Goal: Transaction & Acquisition: Purchase product/service

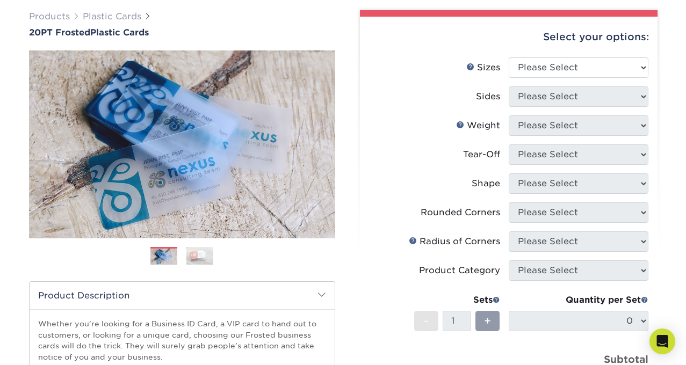
scroll to position [80, 0]
click at [202, 255] on img at bounding box center [199, 256] width 27 height 19
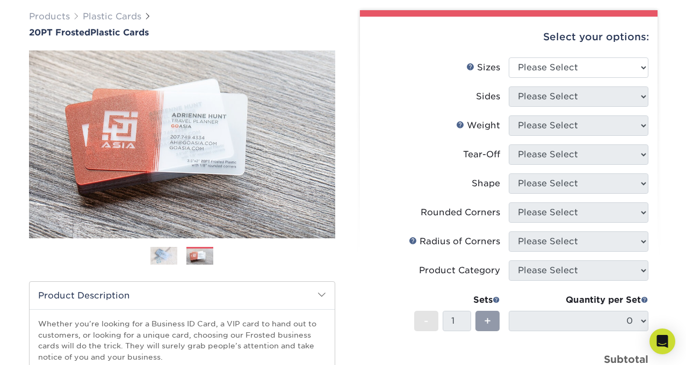
click at [160, 253] on img at bounding box center [163, 256] width 27 height 19
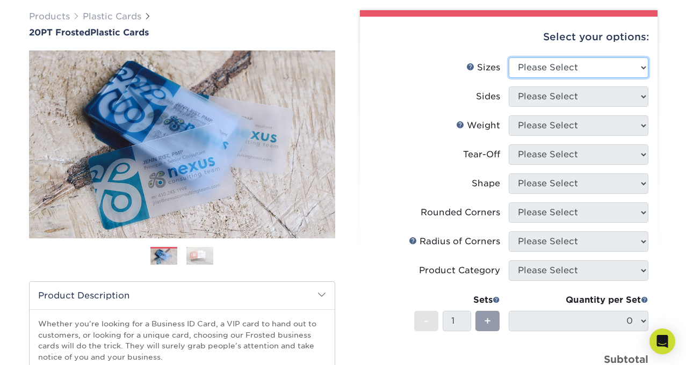
select select "2.00x3.50"
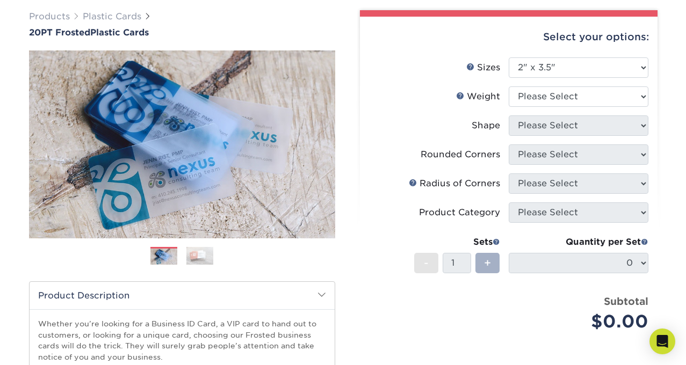
click at [487, 266] on span "+" at bounding box center [487, 263] width 7 height 16
click at [485, 263] on span "+" at bounding box center [487, 263] width 7 height 16
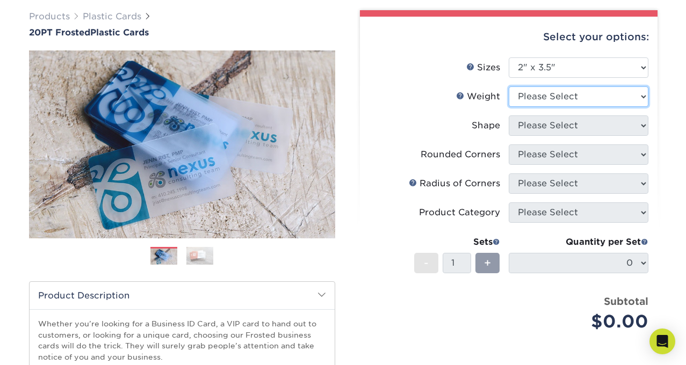
select select "20PT Frosted Plastic"
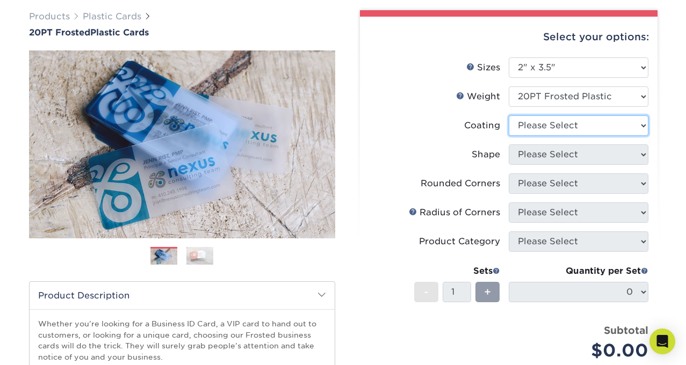
select select "3e7618de-abca-4bda-9f97-8b9129e913d8"
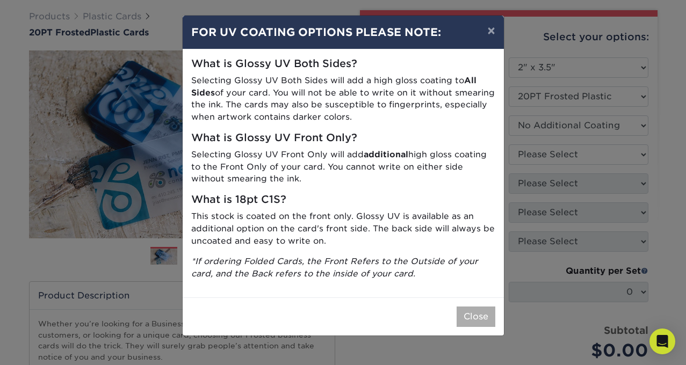
click at [480, 318] on button "Close" at bounding box center [476, 317] width 39 height 20
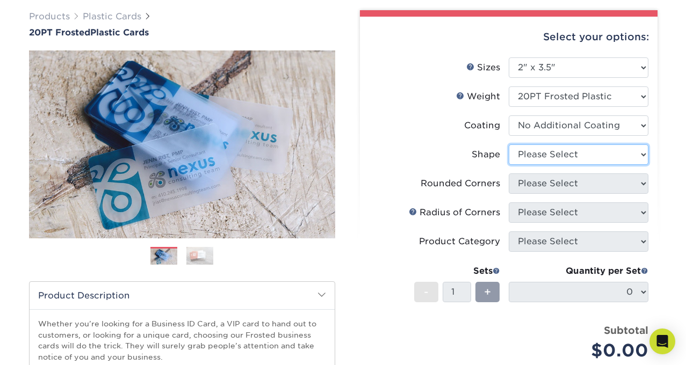
select select "standard"
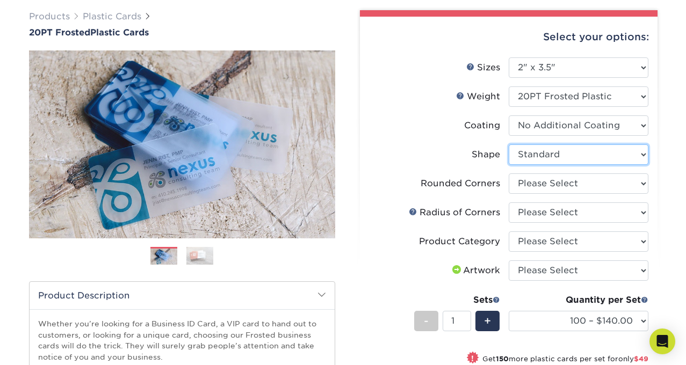
scroll to position [85, 0]
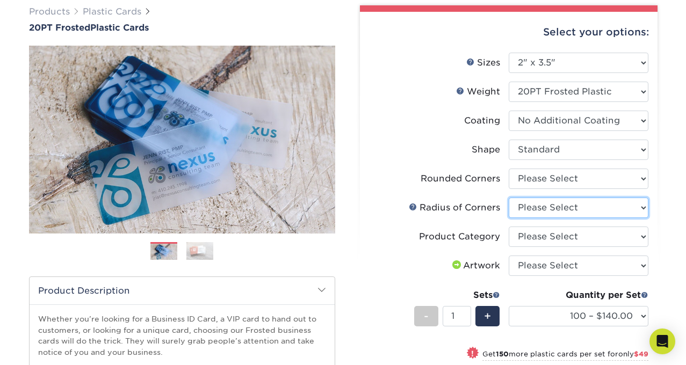
select select "479fbfe7-6a0c-4895-8c9a-81739b7486c9"
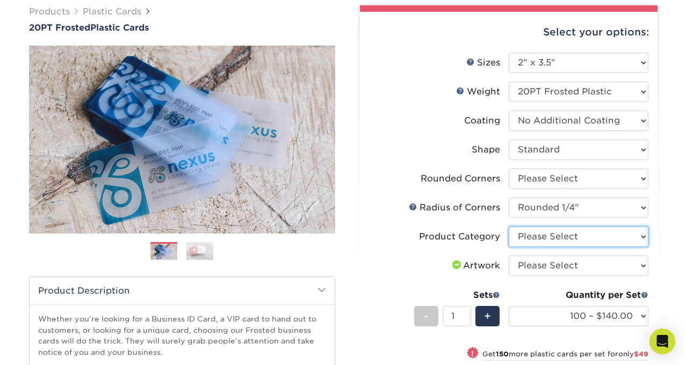
select select "3b5148f1-0588-4f88-a218-97bcfdce65c1"
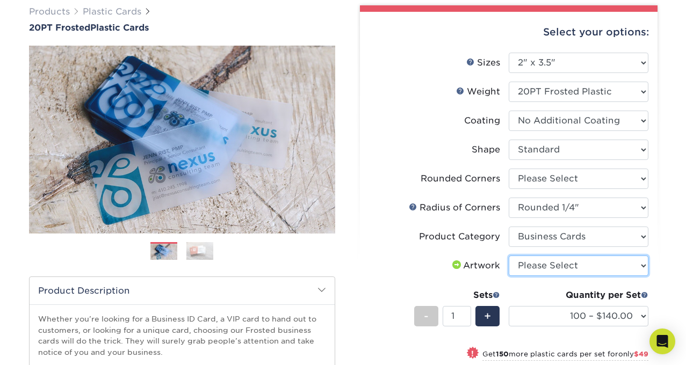
select select "upload"
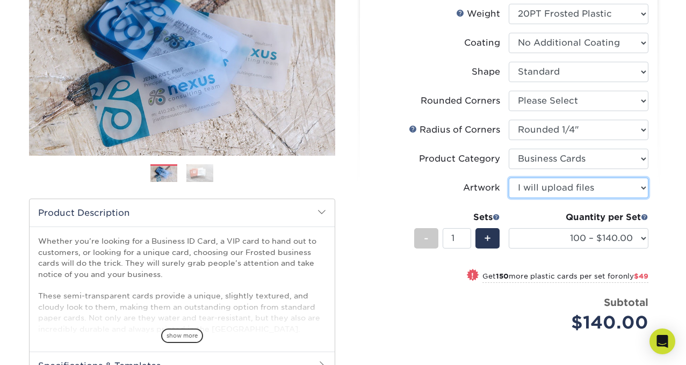
scroll to position [167, 0]
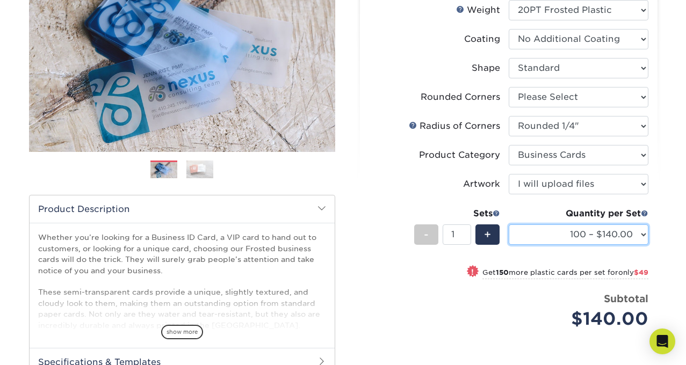
select select "250 – $189.00"
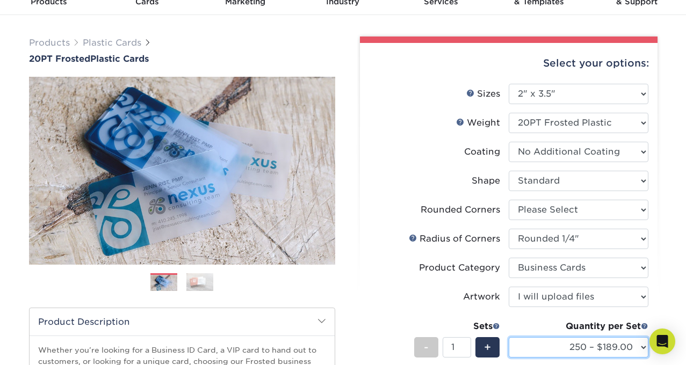
scroll to position [54, 0]
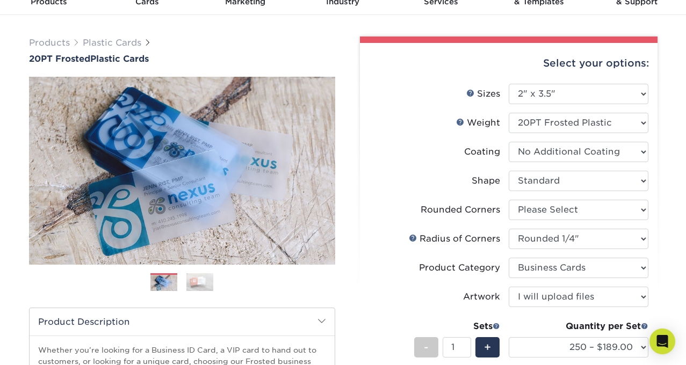
click at [374, 206] on label "Rounded Corners" at bounding box center [439, 210] width 140 height 20
